Goal: Task Accomplishment & Management: Manage account settings

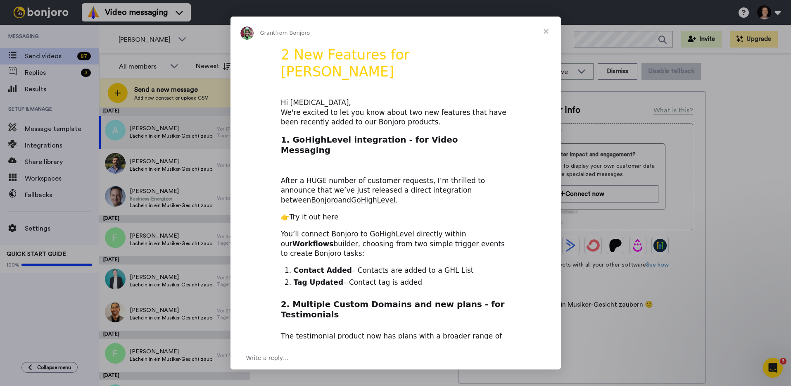
click at [546, 31] on span "Close" at bounding box center [546, 32] width 30 height 30
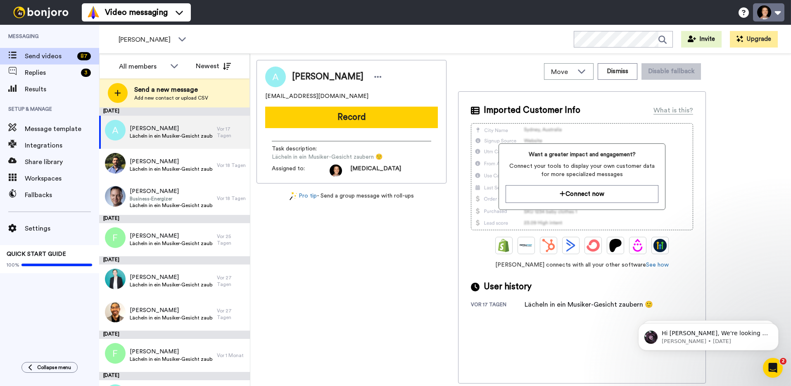
click at [775, 14] on button at bounding box center [768, 12] width 31 height 18
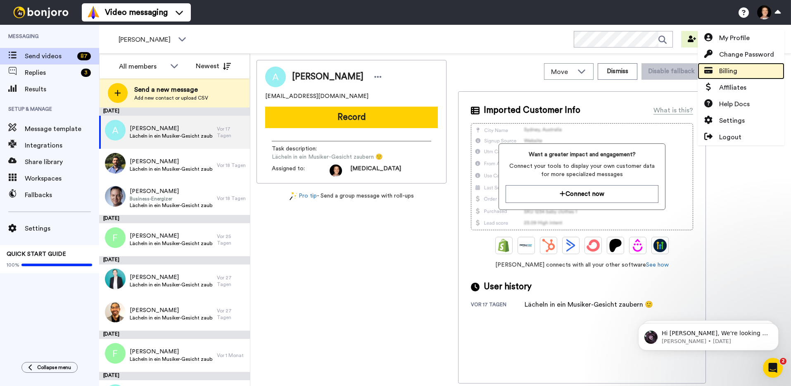
click at [729, 71] on span "Billing" at bounding box center [728, 71] width 18 height 10
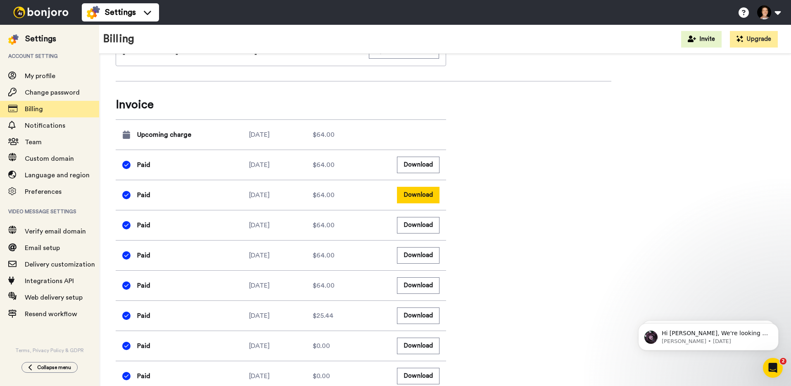
scroll to position [487, 0]
click at [411, 194] on button "Download" at bounding box center [418, 195] width 43 height 16
